Goal: Transaction & Acquisition: Purchase product/service

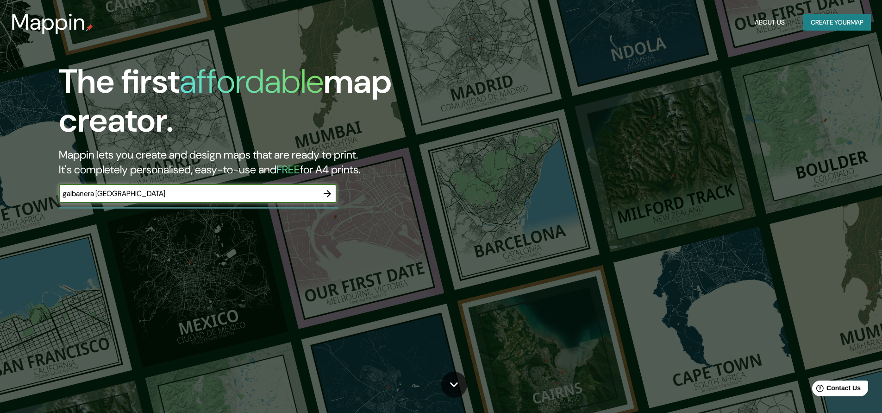
type input "galbanera [GEOGRAPHIC_DATA]"
click at [327, 196] on icon "button" at bounding box center [327, 193] width 11 height 11
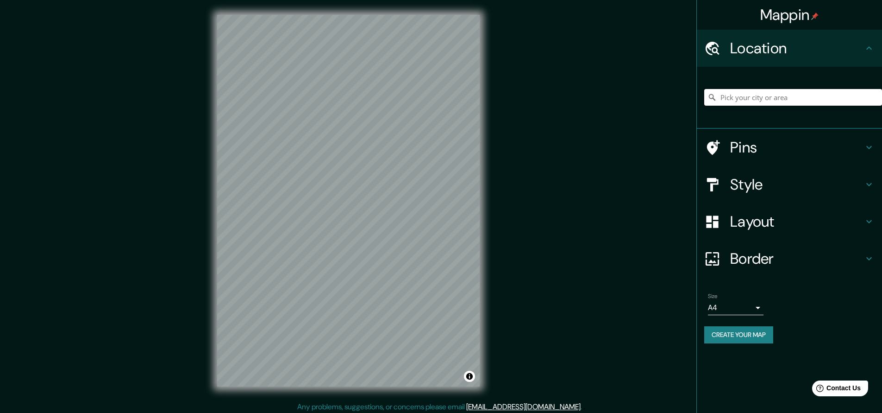
click at [741, 97] on input "Pick your city or area" at bounding box center [793, 97] width 178 height 17
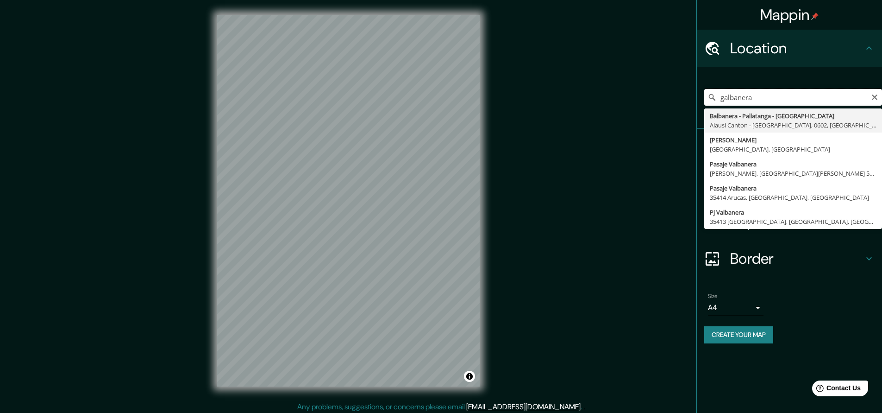
click at [724, 98] on input "galbanera" at bounding box center [793, 97] width 178 height 17
click at [734, 98] on input "balbanera" at bounding box center [793, 97] width 178 height 17
type input "[STREET_ADDRESS]"
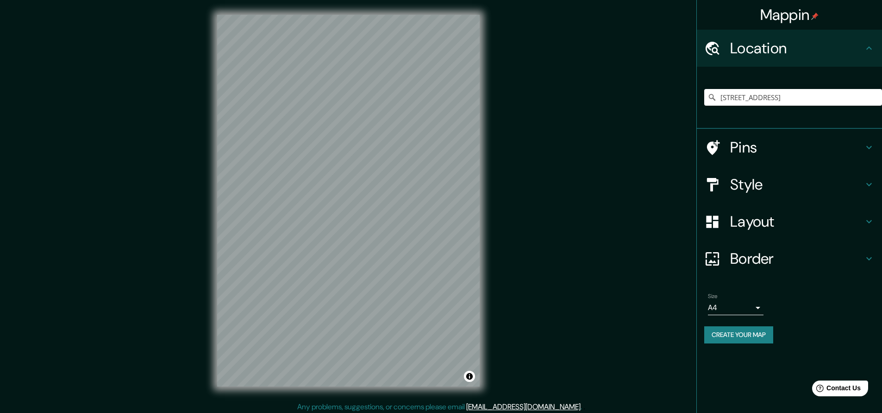
click at [801, 177] on h4 "Style" at bounding box center [796, 184] width 133 height 19
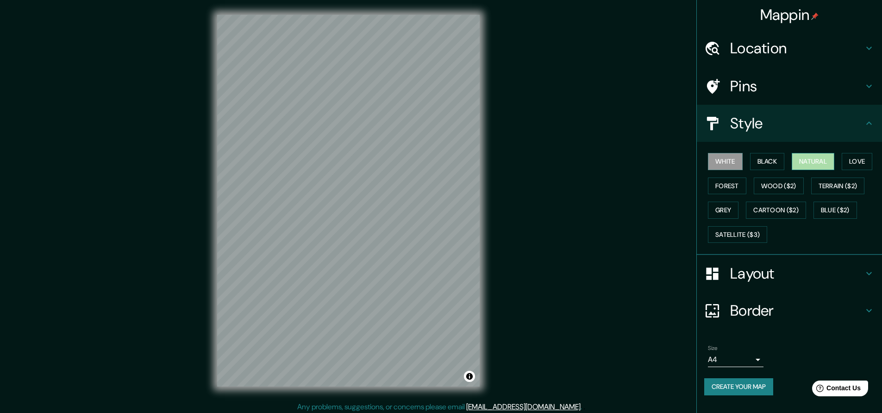
click at [806, 164] on button "Natural" at bounding box center [813, 161] width 43 height 17
click at [732, 186] on button "Forest" at bounding box center [727, 185] width 38 height 17
click at [821, 158] on button "Natural" at bounding box center [813, 161] width 43 height 17
click at [759, 279] on h4 "Layout" at bounding box center [796, 273] width 133 height 19
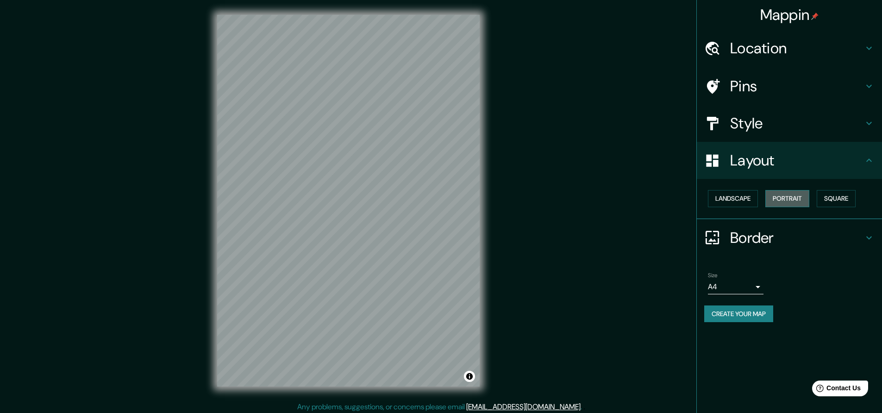
click at [793, 201] on button "Portrait" at bounding box center [787, 198] width 44 height 17
click at [734, 204] on button "Landscape" at bounding box center [733, 198] width 50 height 17
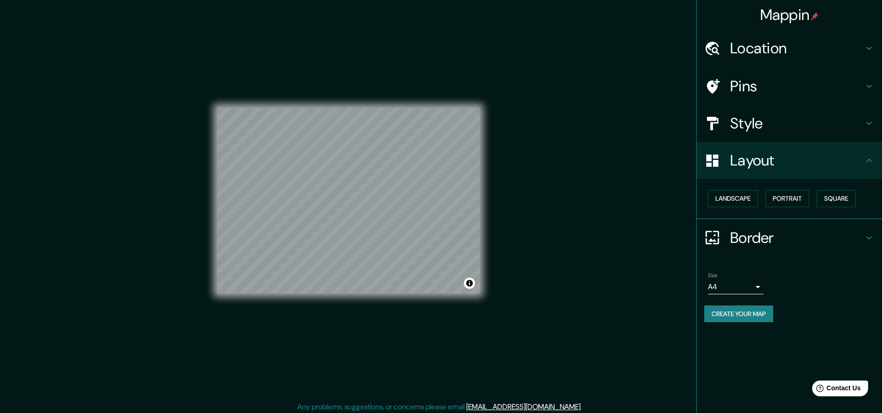
scroll to position [3, 0]
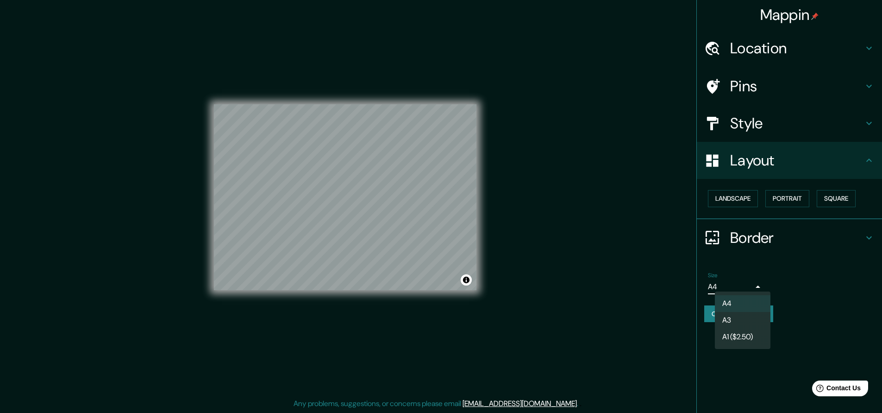
click at [756, 277] on body "Mappin Location [STREET_ADDRESS] Pins Style Layout Landscape Portrait Square Bo…" at bounding box center [441, 203] width 882 height 413
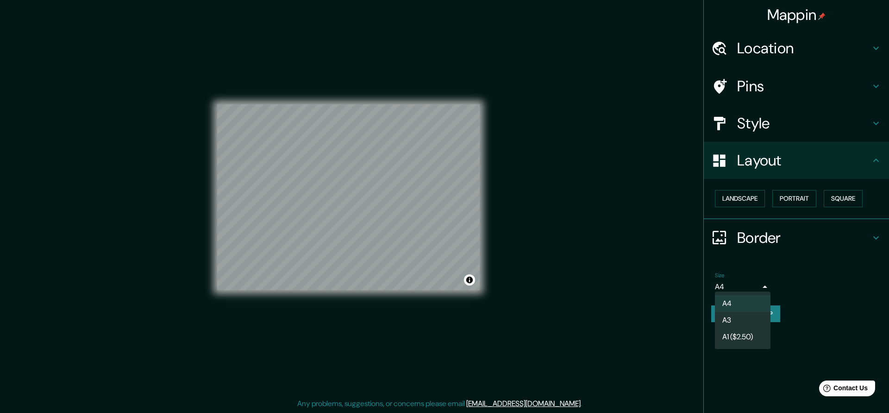
click at [743, 324] on li "A3" at bounding box center [743, 320] width 56 height 17
type input "a4"
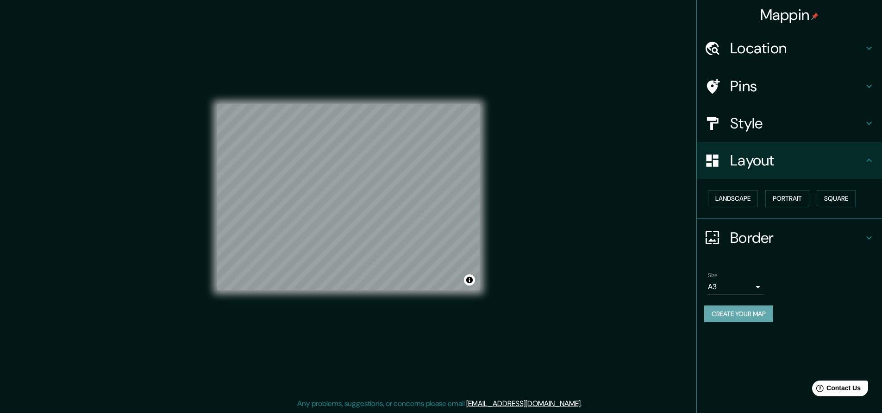
click at [728, 316] on button "Create your map" at bounding box center [738, 313] width 69 height 17
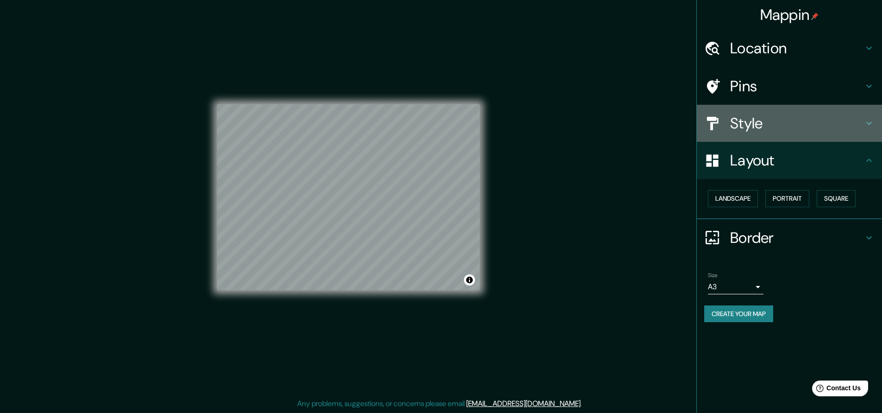
click at [723, 118] on div at bounding box center [717, 123] width 26 height 16
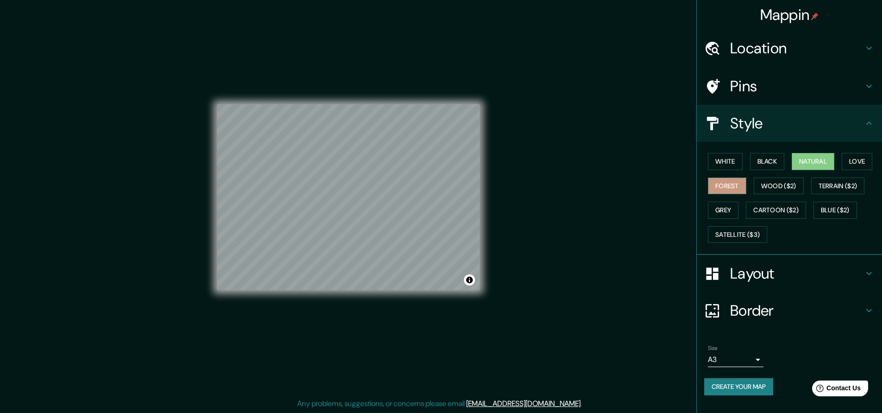
click at [730, 185] on button "Forest" at bounding box center [727, 185] width 38 height 17
click at [825, 162] on button "Natural" at bounding box center [813, 161] width 43 height 17
click at [872, 154] on button "Love" at bounding box center [857, 161] width 31 height 17
click at [771, 154] on button "Black" at bounding box center [767, 161] width 35 height 17
click at [737, 158] on button "White" at bounding box center [725, 161] width 35 height 17
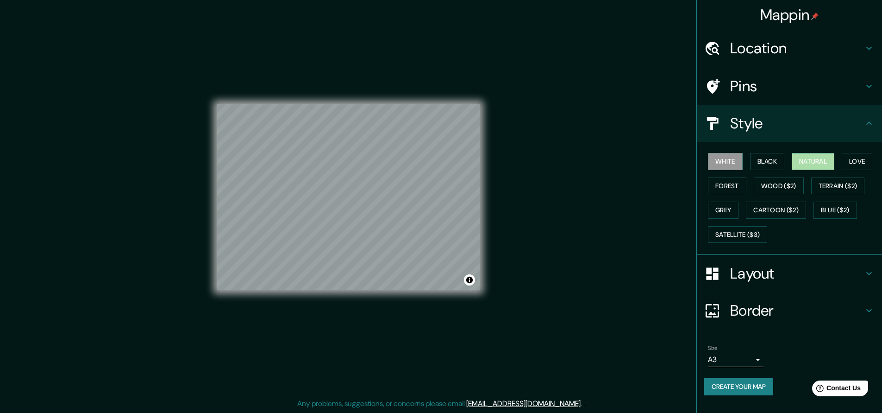
click at [803, 159] on button "Natural" at bounding box center [813, 161] width 43 height 17
